Goal: Task Accomplishment & Management: Complete application form

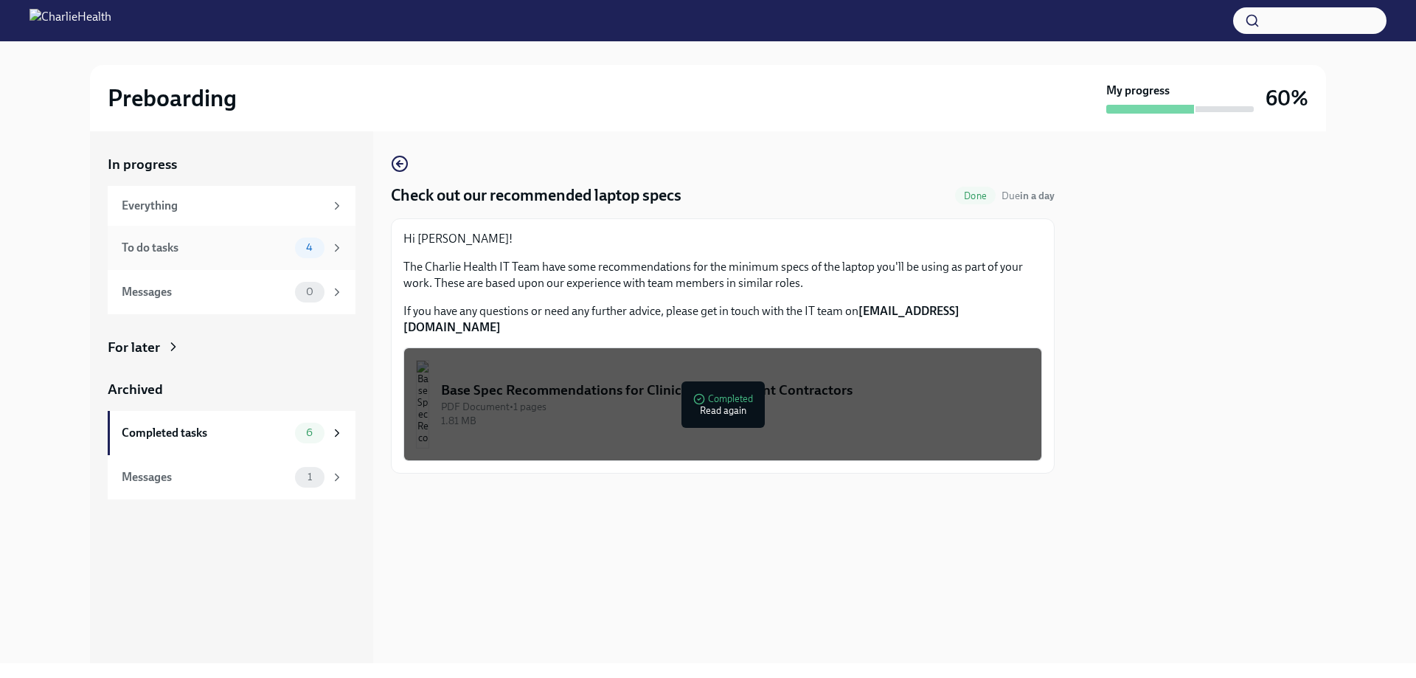
click at [173, 257] on div "To do tasks 4" at bounding box center [233, 247] width 222 height 21
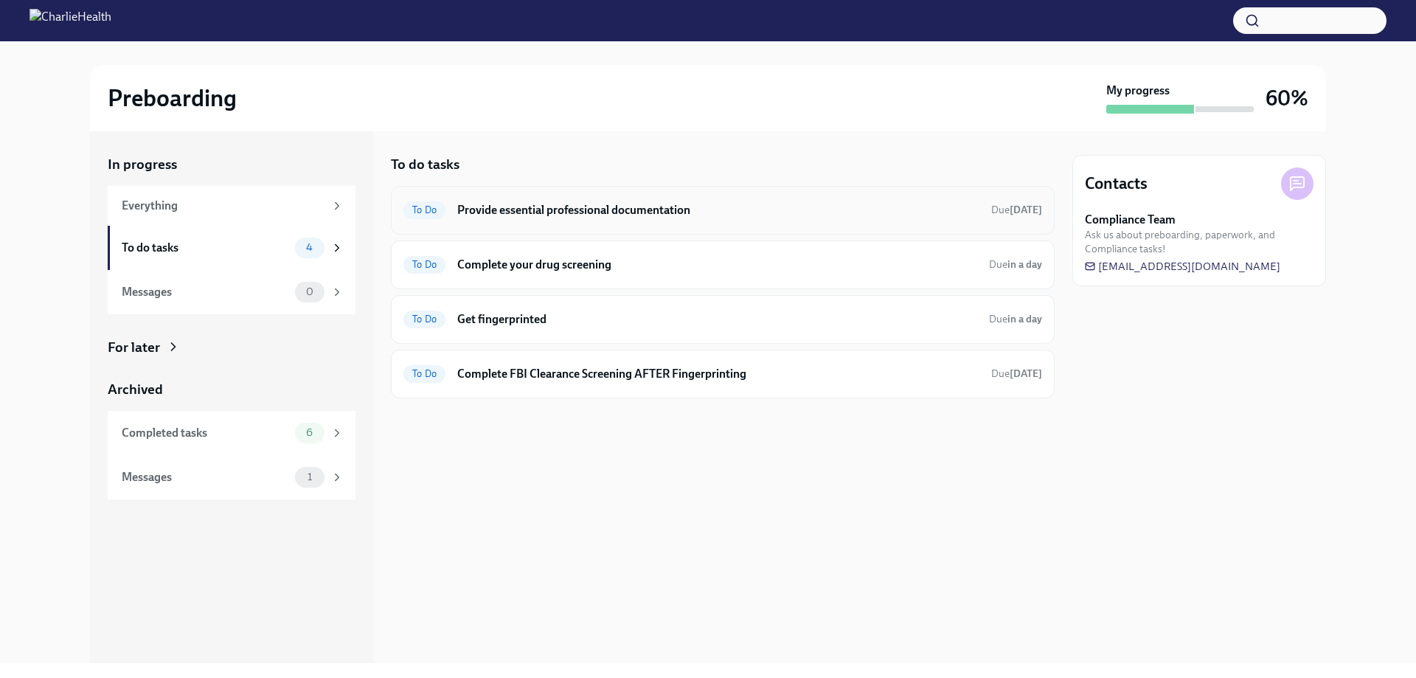
click at [518, 220] on div "To Do Provide essential professional documentation Due [DATE]" at bounding box center [722, 210] width 639 height 24
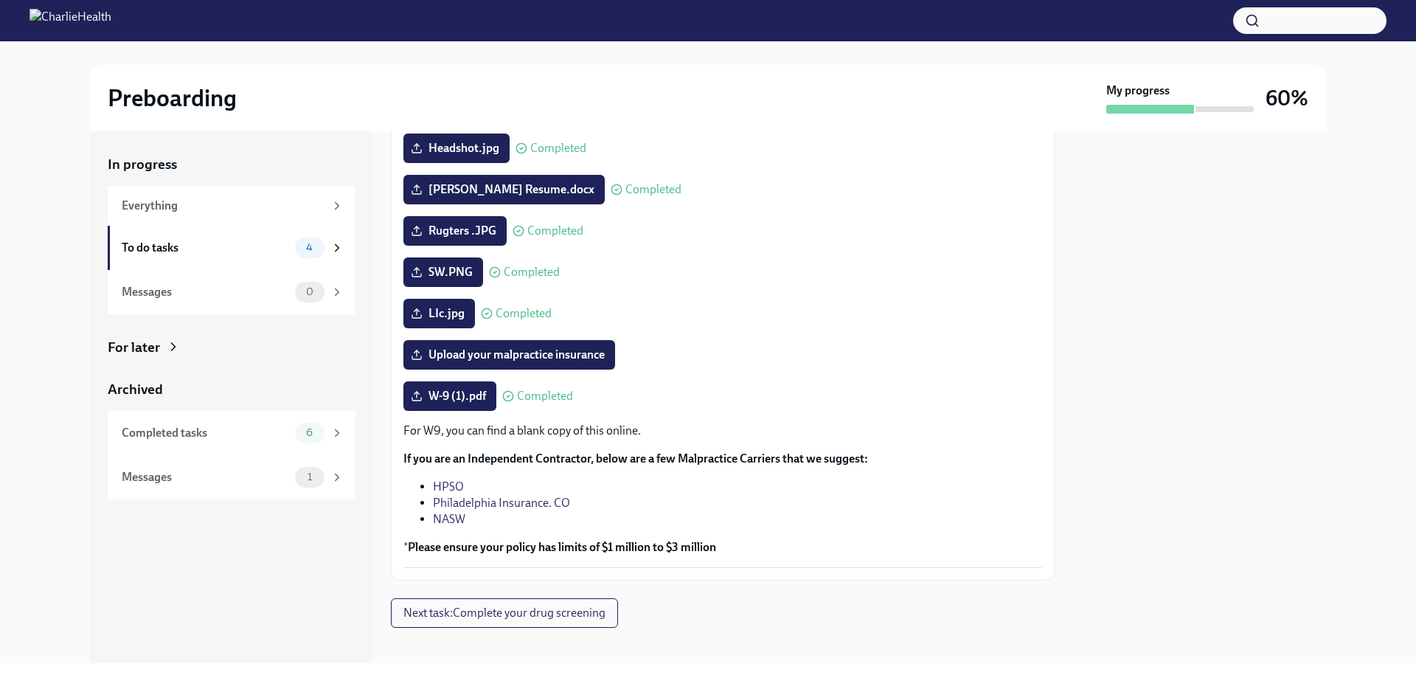
scroll to position [181, 0]
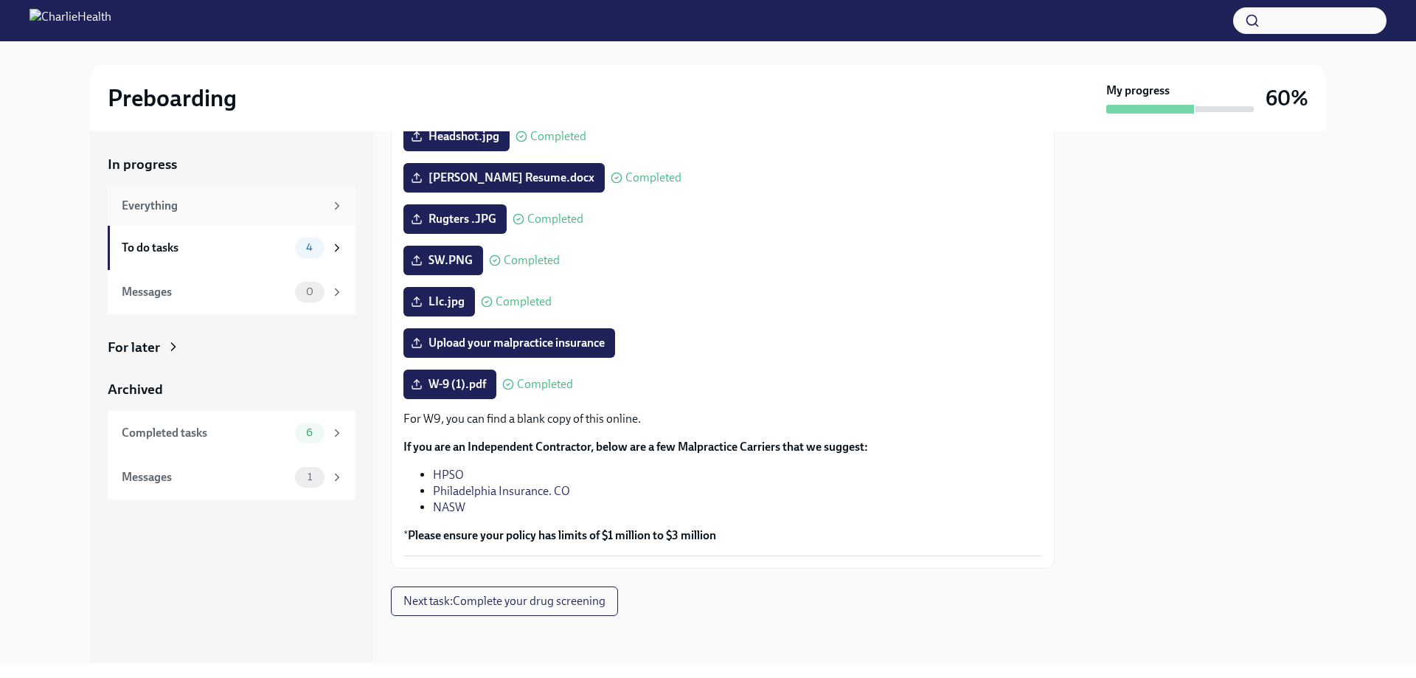
click at [178, 208] on div "Everything" at bounding box center [223, 206] width 203 height 16
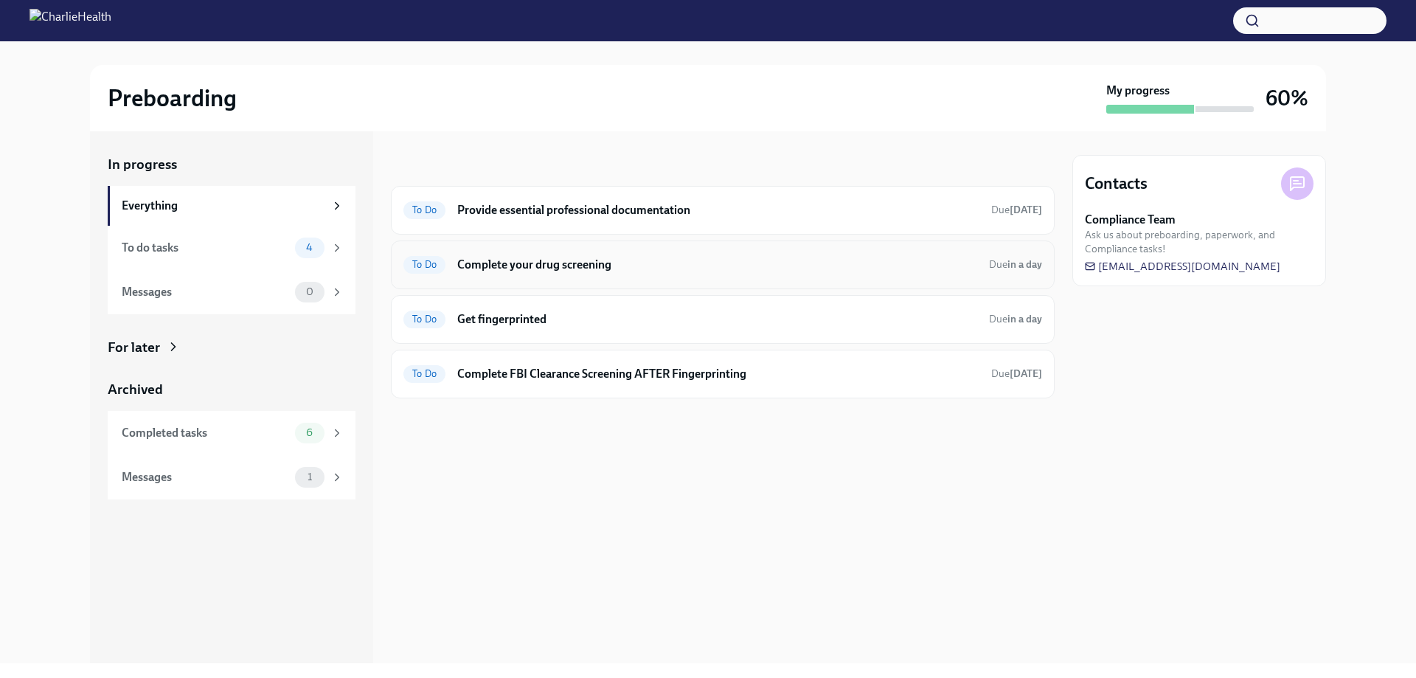
click at [513, 266] on h6 "Complete your drug screening" at bounding box center [717, 265] width 520 height 16
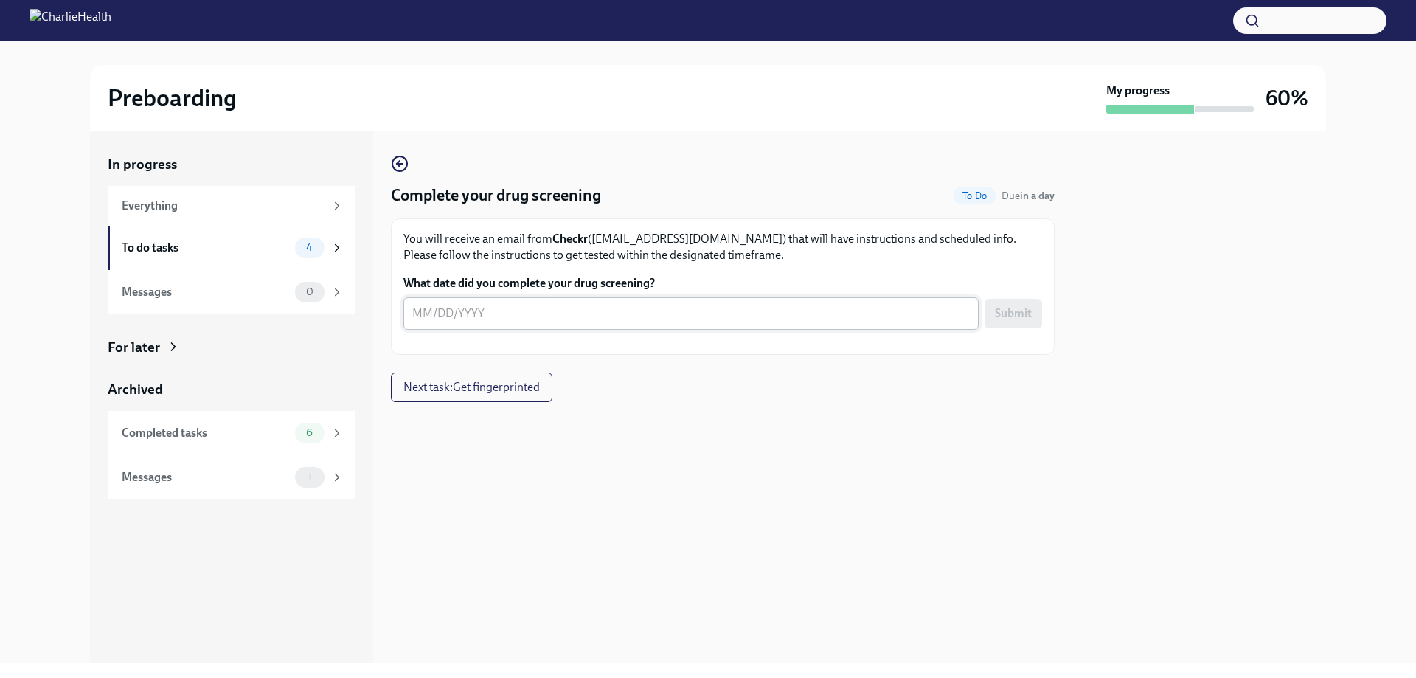
click at [414, 313] on textarea "What date did you complete your drug screening?" at bounding box center [691, 314] width 558 height 18
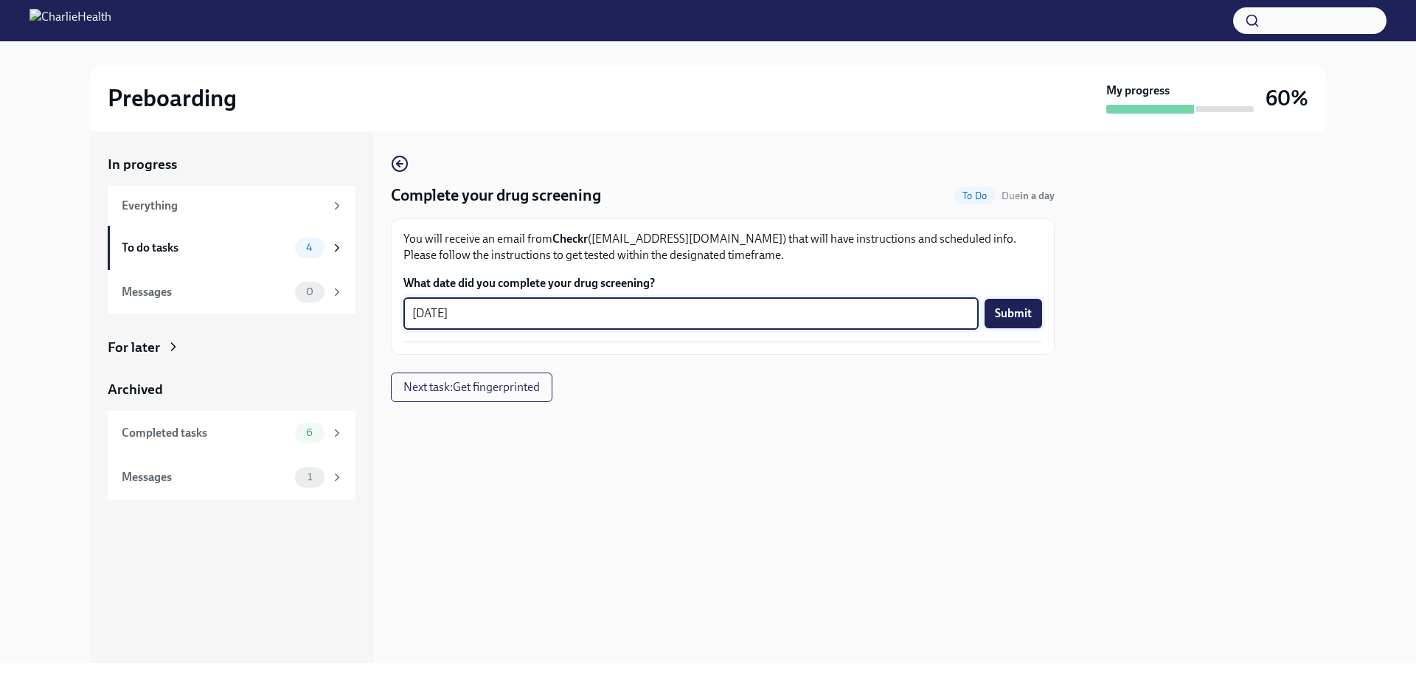
type textarea "[DATE]"
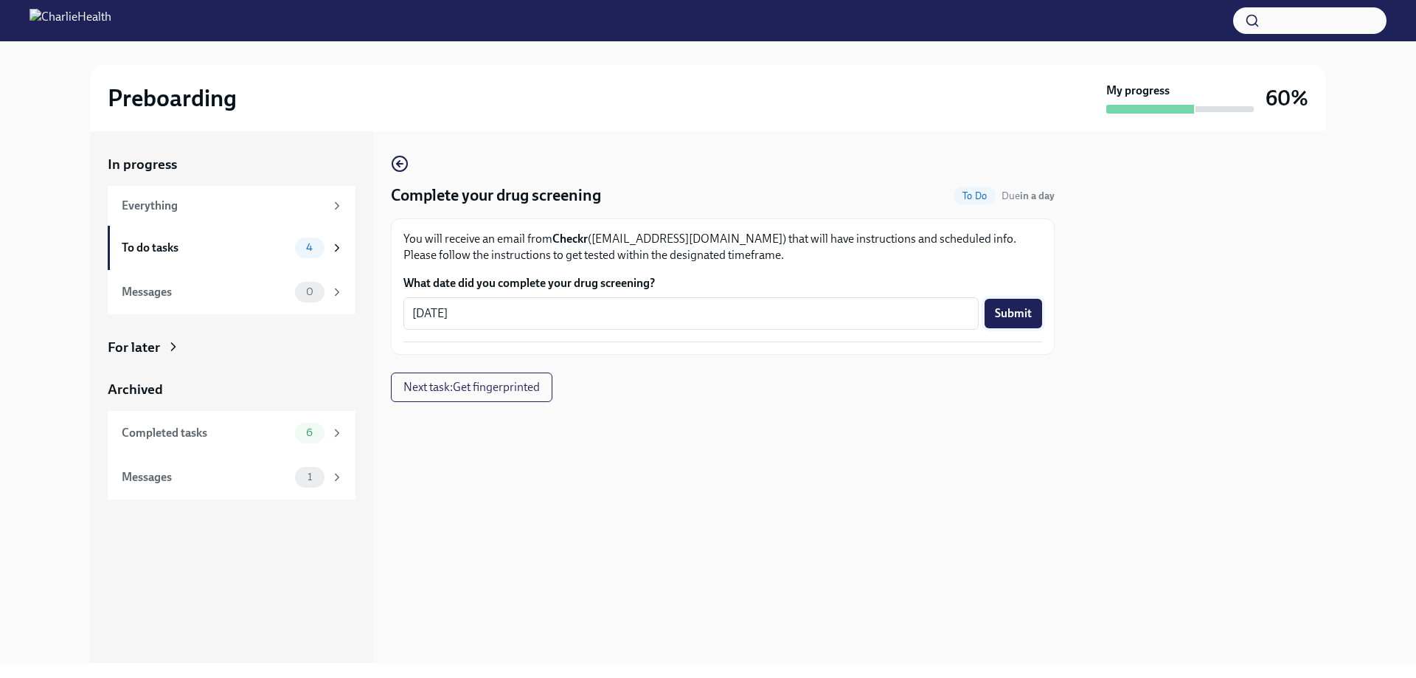
click at [1009, 304] on button "Submit" at bounding box center [1014, 314] width 58 height 30
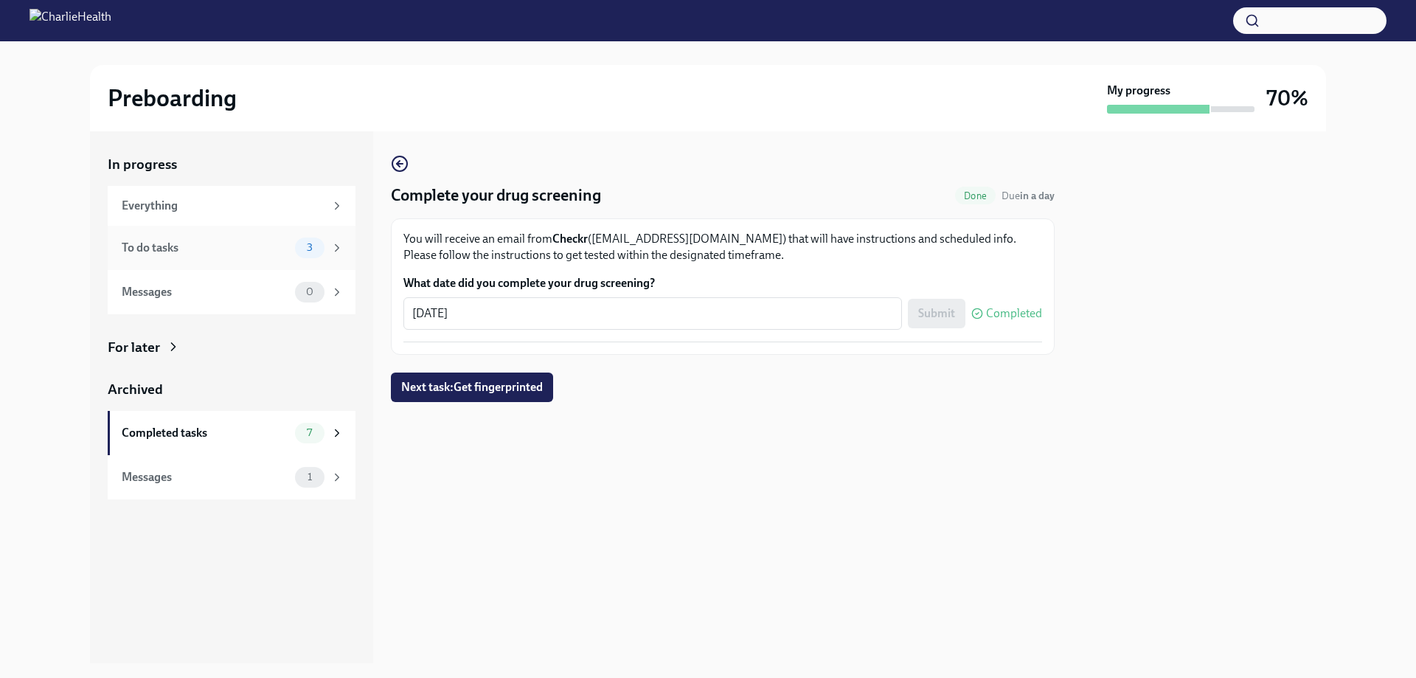
click at [243, 245] on div "To do tasks" at bounding box center [205, 248] width 167 height 16
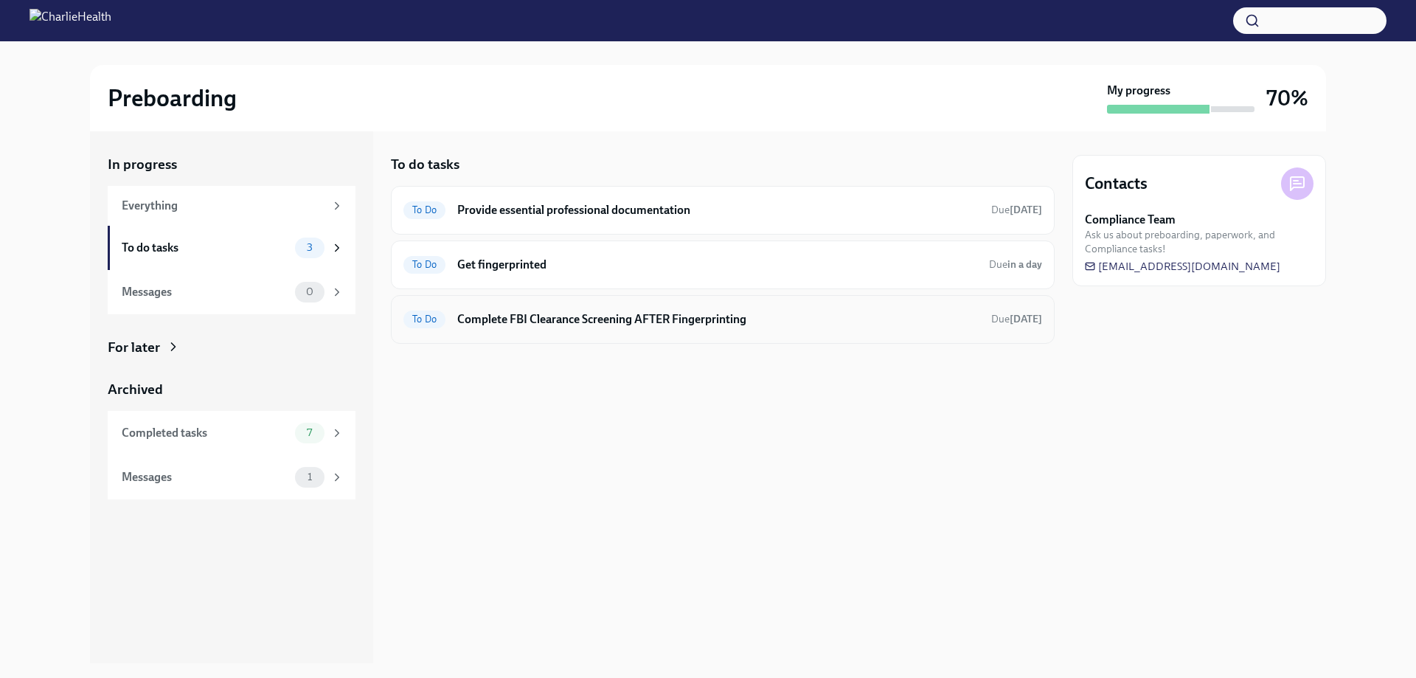
click at [586, 324] on h6 "Complete FBI Clearance Screening AFTER Fingerprinting" at bounding box center [718, 319] width 522 height 16
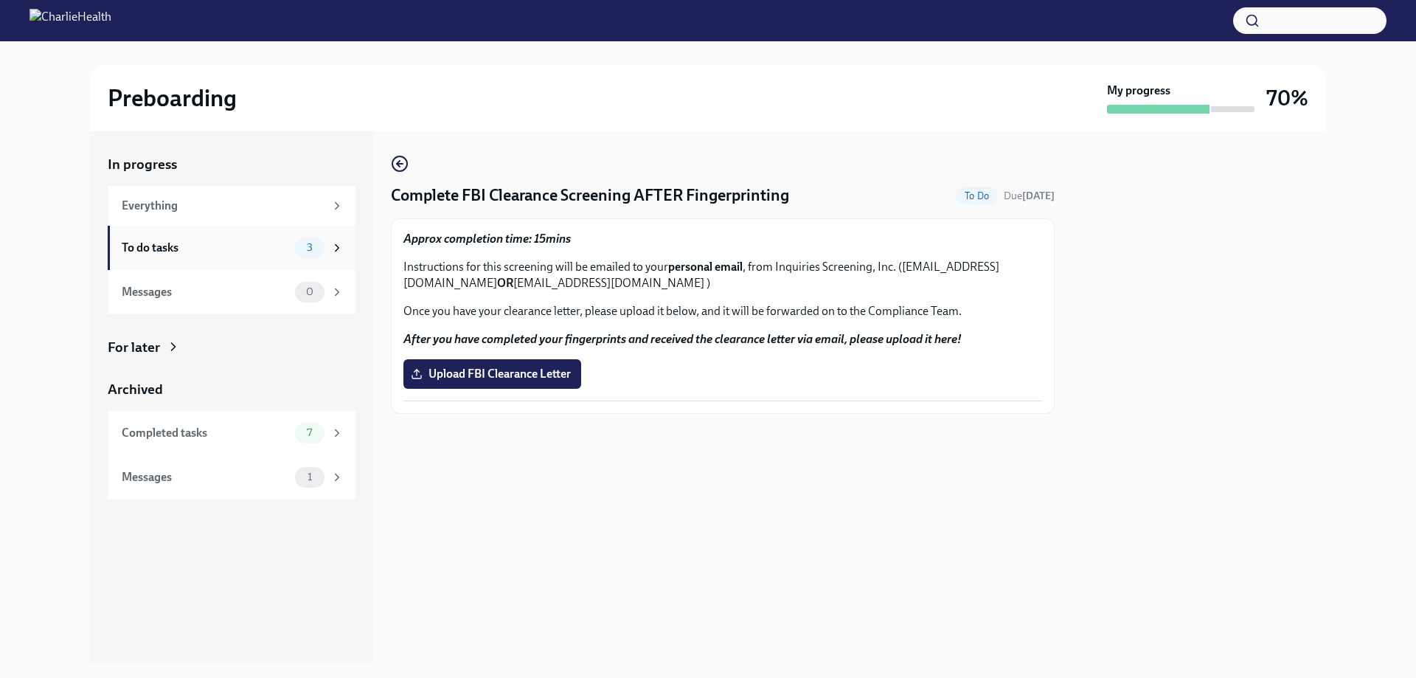
click at [197, 256] on div "To do tasks 3" at bounding box center [233, 247] width 222 height 21
